Goal: Task Accomplishment & Management: Use online tool/utility

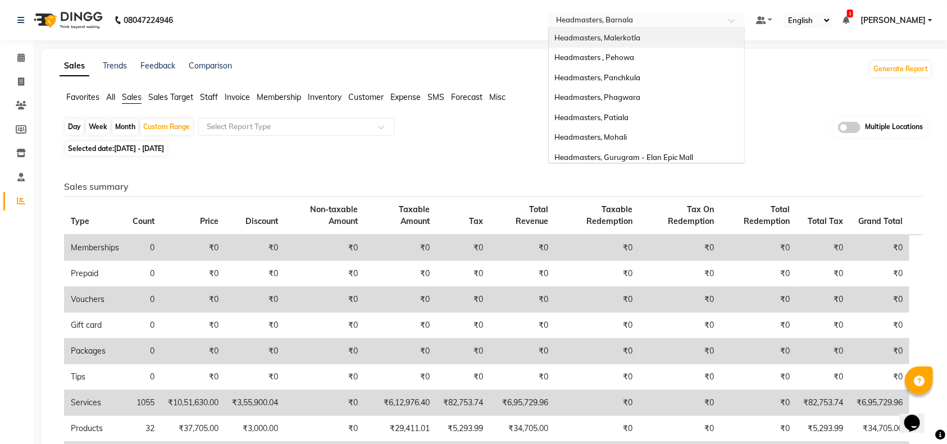
click at [621, 31] on div "Headmasters, Malerkotla" at bounding box center [646, 38] width 195 height 20
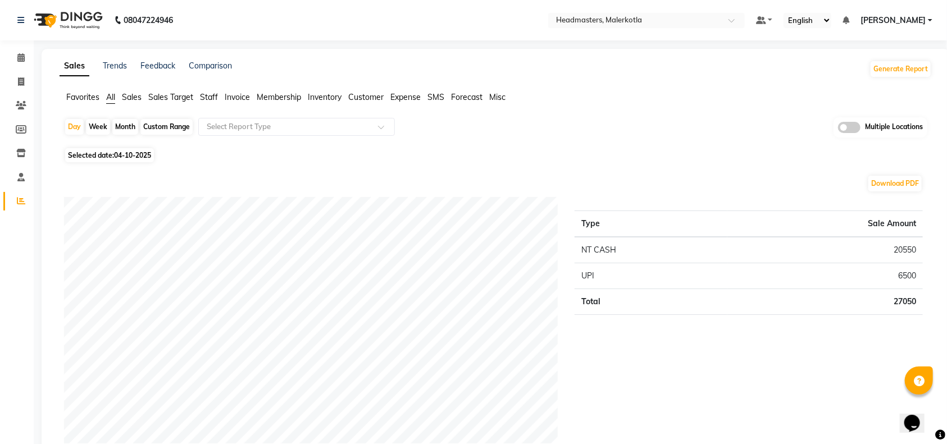
click at [516, 176] on div "Download PDF" at bounding box center [493, 184] width 859 height 18
click at [640, 21] on input "text" at bounding box center [635, 21] width 163 height 11
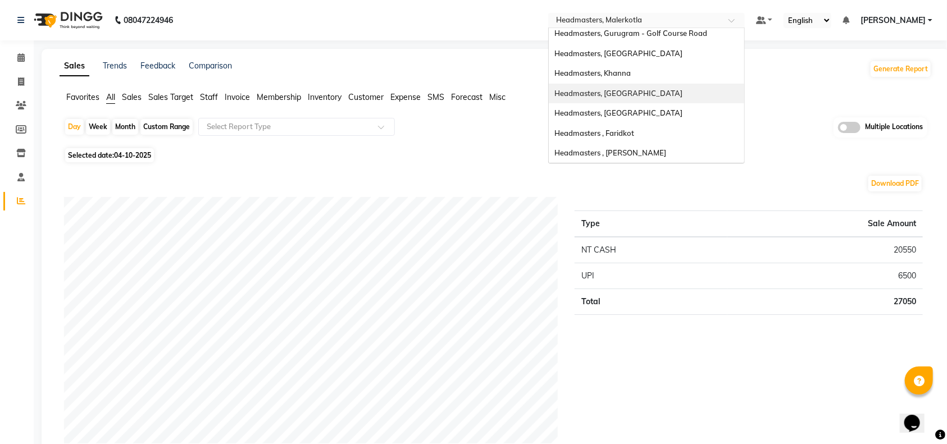
scroll to position [75, 0]
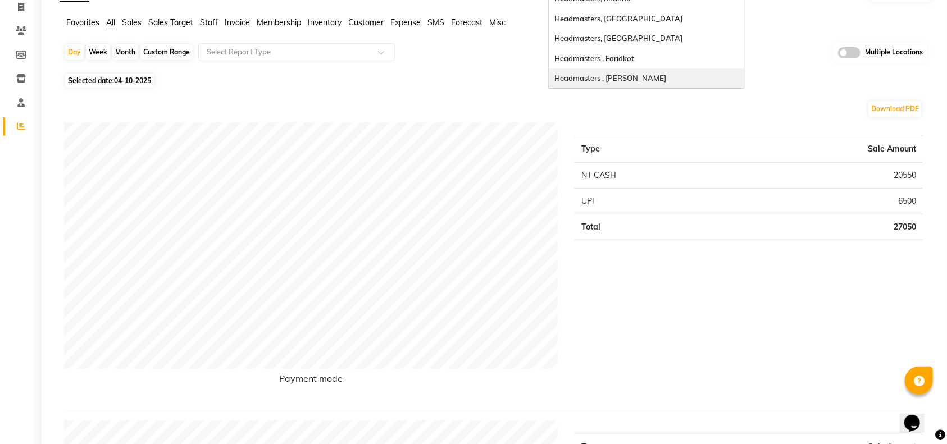
click at [666, 77] on span "Headmasters , [PERSON_NAME]" at bounding box center [610, 78] width 112 height 9
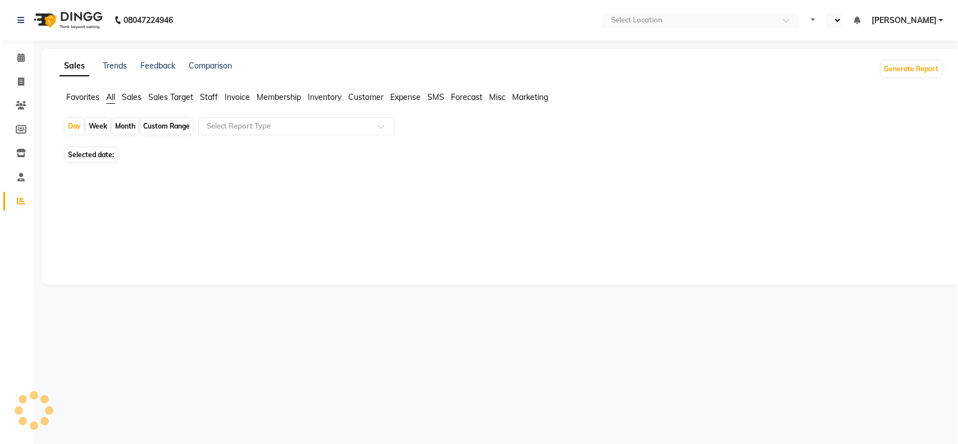
select select "en"
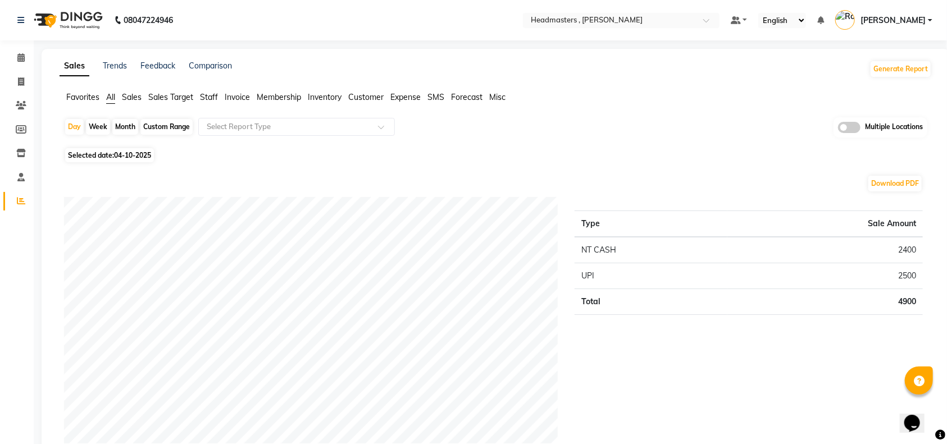
click at [132, 100] on span "Sales" at bounding box center [132, 97] width 20 height 10
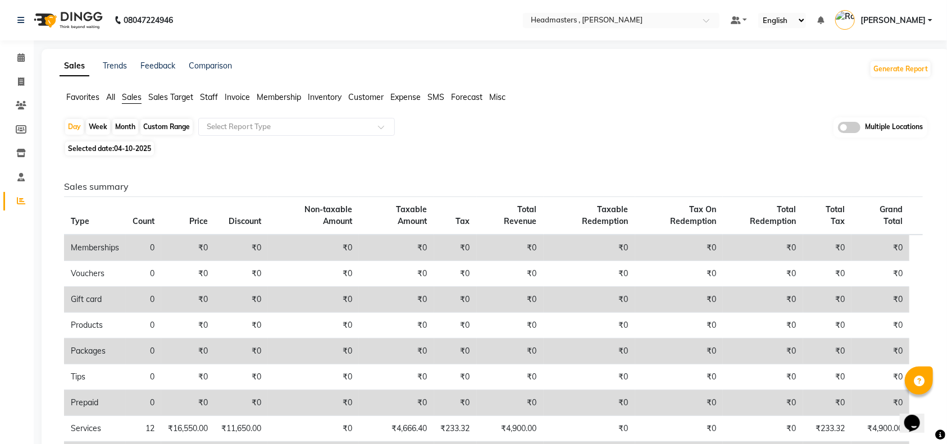
click at [172, 126] on div "Custom Range" at bounding box center [166, 127] width 52 height 16
select select "10"
select select "2025"
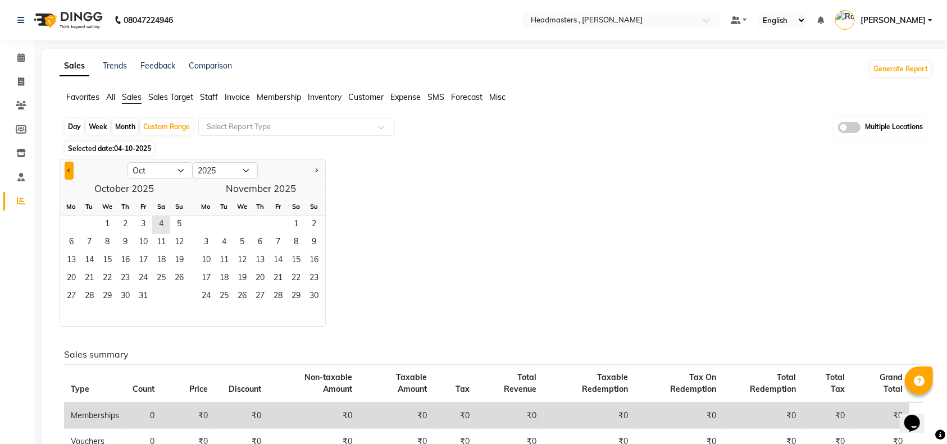
click at [66, 174] on button "Previous month" at bounding box center [69, 171] width 9 height 18
select select "9"
click at [69, 221] on span "1" at bounding box center [71, 225] width 18 height 18
click at [92, 293] on span "30" at bounding box center [89, 297] width 18 height 18
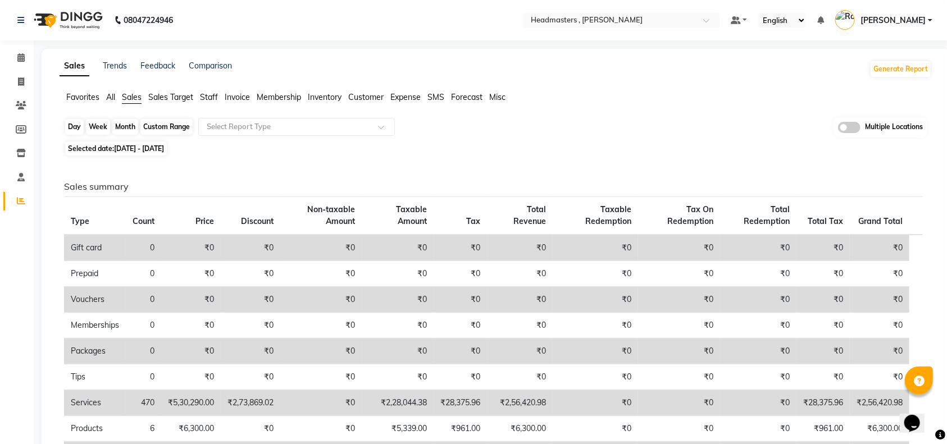
click at [162, 124] on div "Custom Range" at bounding box center [166, 127] width 52 height 16
select select "9"
select select "2025"
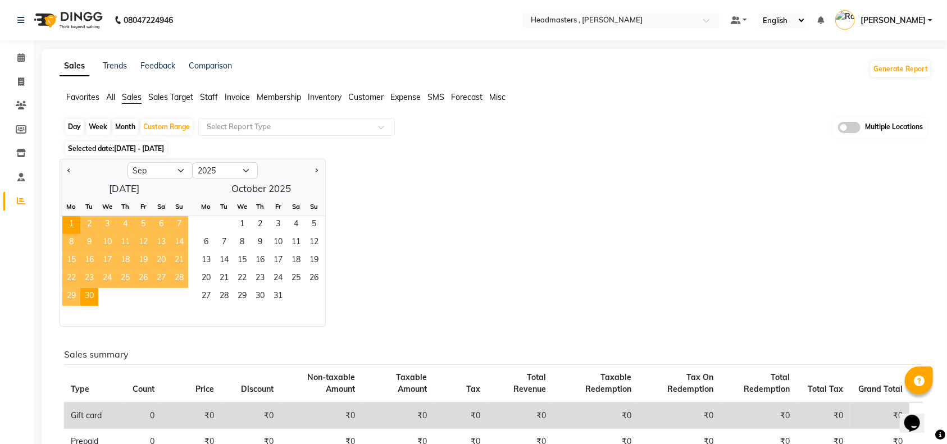
click at [63, 171] on div at bounding box center [93, 171] width 67 height 18
click at [70, 169] on button "Previous month" at bounding box center [69, 171] width 9 height 18
select select "8"
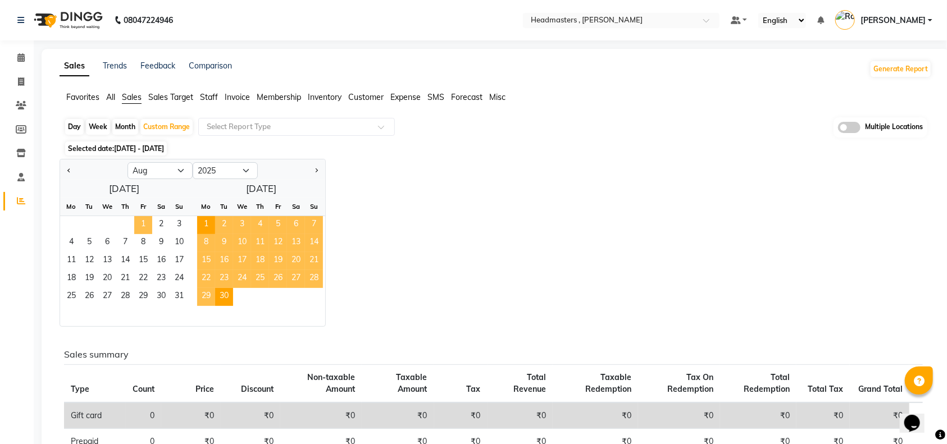
click at [144, 227] on span "1" at bounding box center [143, 225] width 18 height 18
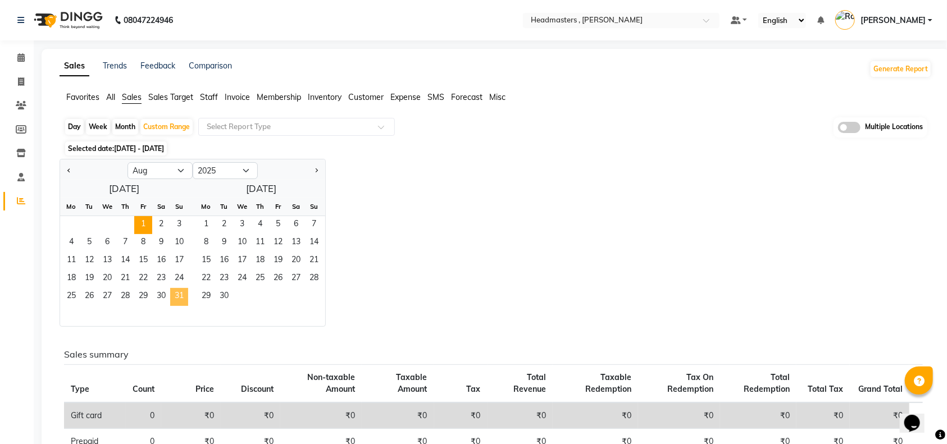
click at [174, 291] on span "31" at bounding box center [179, 297] width 18 height 18
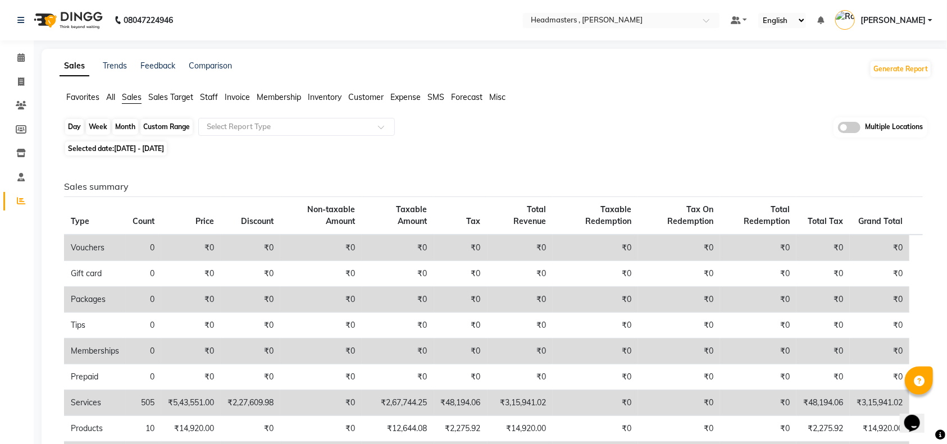
click at [159, 127] on div "Custom Range" at bounding box center [166, 127] width 52 height 16
select select "8"
select select "2025"
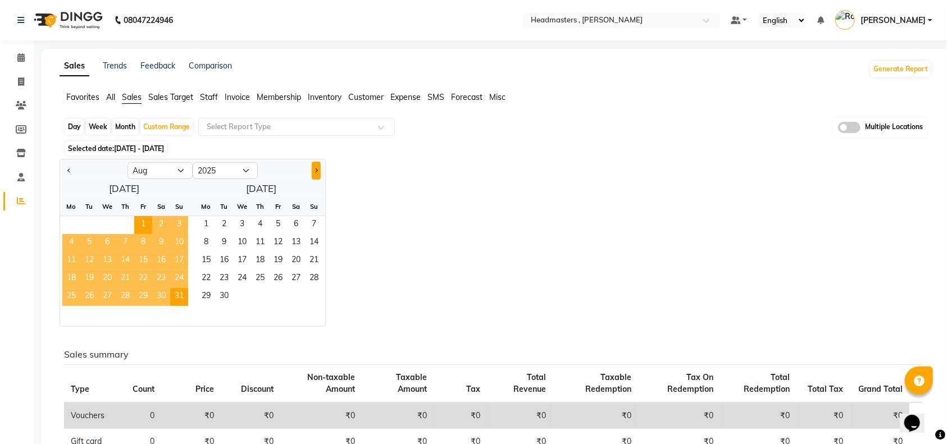
click at [319, 170] on button "Next month" at bounding box center [316, 171] width 9 height 18
select select "9"
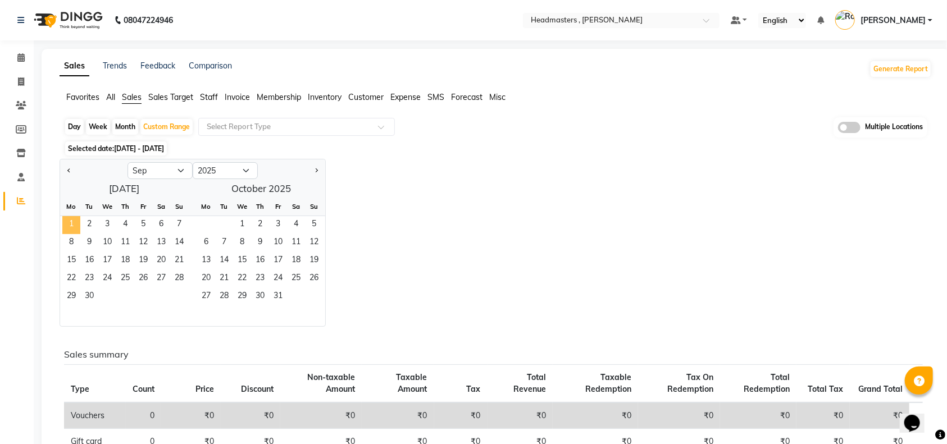
click at [72, 226] on span "1" at bounding box center [71, 225] width 18 height 18
click at [90, 298] on span "30" at bounding box center [89, 297] width 18 height 18
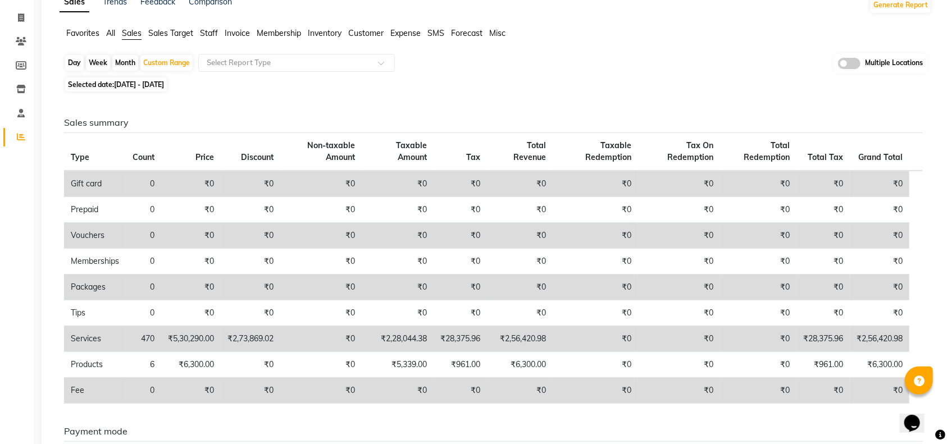
scroll to position [149, 0]
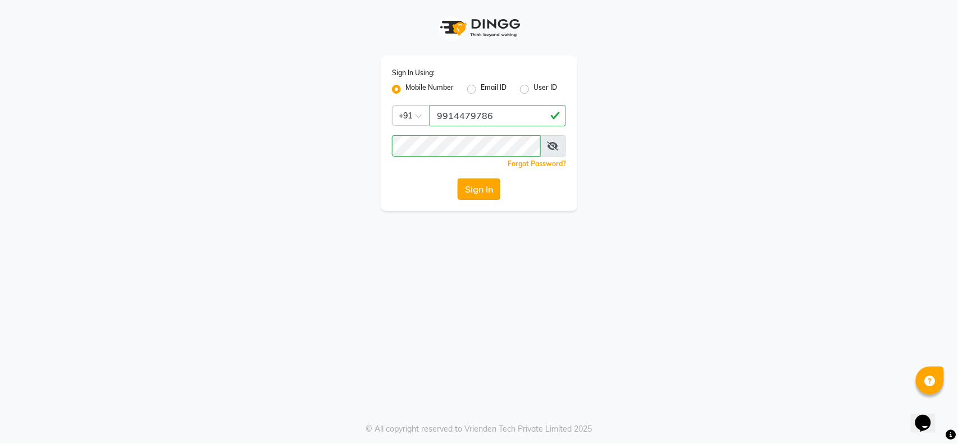
click at [464, 188] on button "Sign In" at bounding box center [479, 189] width 43 height 21
